Goal: Navigation & Orientation: Find specific page/section

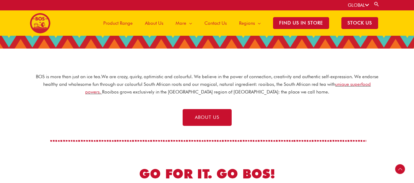
scroll to position [59, 0]
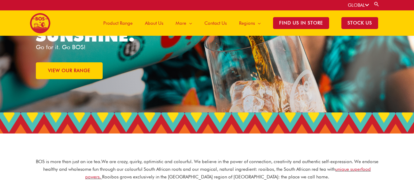
click at [127, 23] on span "Product Range" at bounding box center [117, 23] width 29 height 18
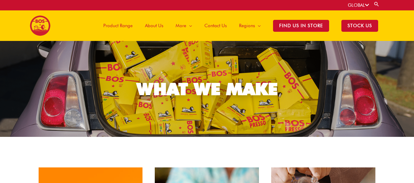
click at [223, 27] on span "Contact Us" at bounding box center [215, 26] width 22 height 18
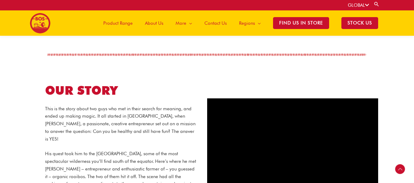
scroll to position [240, 0]
